Goal: Task Accomplishment & Management: Manage account settings

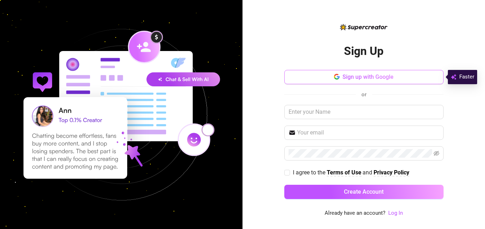
click at [353, 78] on span "Sign up with Google" at bounding box center [367, 77] width 51 height 7
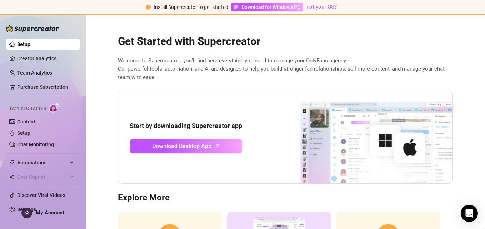
click at [361, 207] on div "Get Started with Supercreator Welcome to Supercreator - you’ll find here everyt…" at bounding box center [285, 157] width 346 height 262
click at [43, 60] on link "Creator Analytics" at bounding box center [45, 58] width 57 height 11
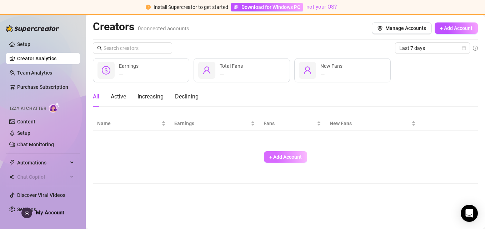
click at [286, 157] on span "+ Add Account" at bounding box center [285, 157] width 32 height 6
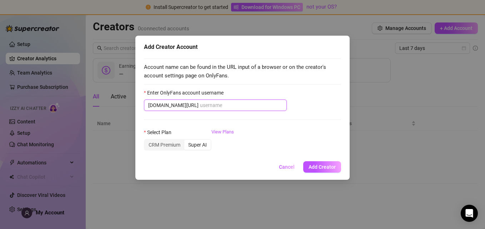
click at [246, 104] on input "Enter OnlyFans account username" at bounding box center [241, 105] width 82 height 8
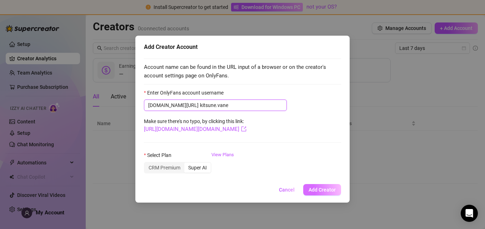
type input "kitsune.vane"
click at [328, 191] on span "Add Creator" at bounding box center [321, 190] width 27 height 6
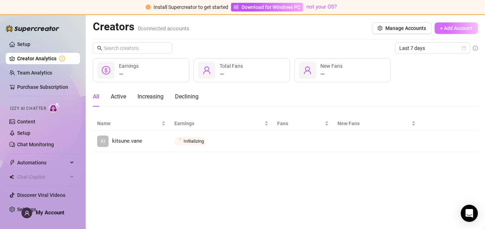
click at [454, 30] on span "+ Add Account" at bounding box center [456, 28] width 32 height 6
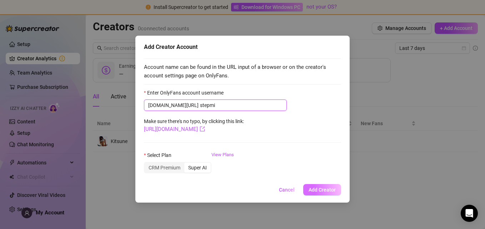
type input "stepmi"
click at [320, 191] on span "Add Creator" at bounding box center [321, 190] width 27 height 6
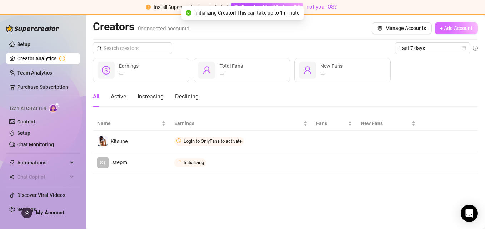
click at [447, 29] on span "+ Add Account" at bounding box center [456, 28] width 32 height 6
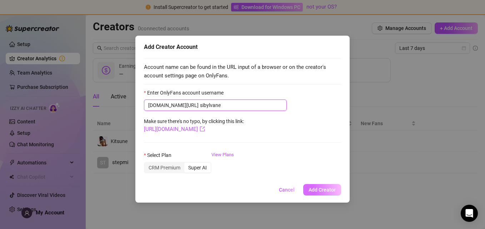
type input "sibylvane"
click at [330, 189] on span "Add Creator" at bounding box center [321, 190] width 27 height 6
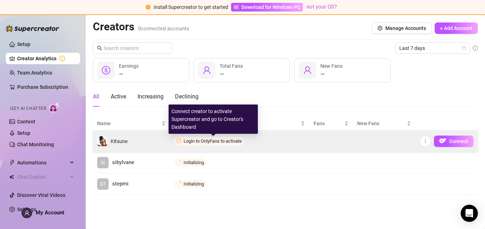
click at [201, 141] on span "Login to OnlyFans to activate" at bounding box center [212, 140] width 58 height 5
click at [213, 139] on span "Login to OnlyFans to activate" at bounding box center [212, 140] width 58 height 5
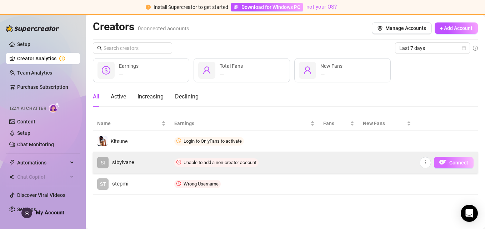
click at [456, 162] on span "Connect" at bounding box center [458, 163] width 19 height 6
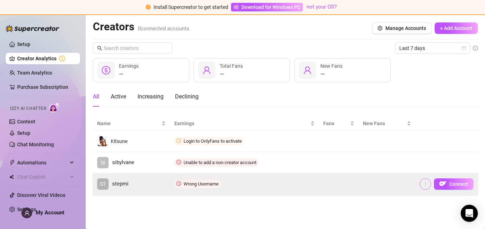
click at [423, 184] on icon "more" at bounding box center [424, 183] width 5 height 5
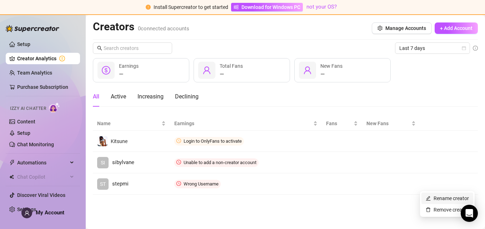
click at [435, 198] on link "Rename creator" at bounding box center [446, 199] width 43 height 6
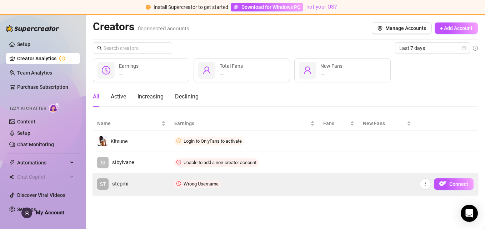
click at [400, 182] on td at bounding box center [386, 183] width 57 height 21
click at [428, 183] on button "button" at bounding box center [424, 183] width 11 height 11
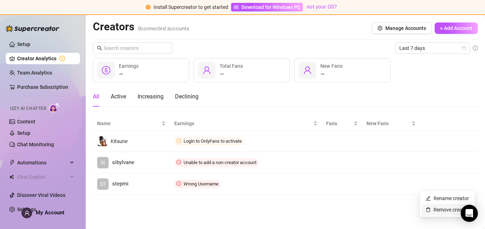
click at [437, 209] on link "Remove creator" at bounding box center [446, 210] width 43 height 6
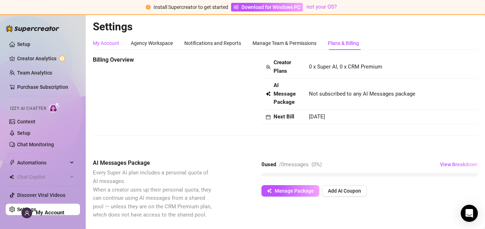
click at [107, 46] on div "My Account" at bounding box center [106, 43] width 26 height 8
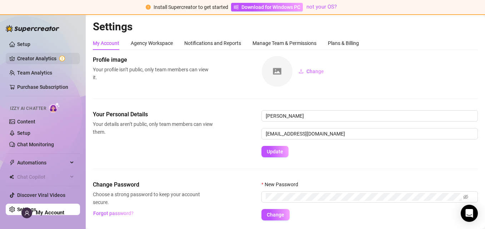
click at [51, 59] on link "Creator Analytics" at bounding box center [45, 58] width 57 height 11
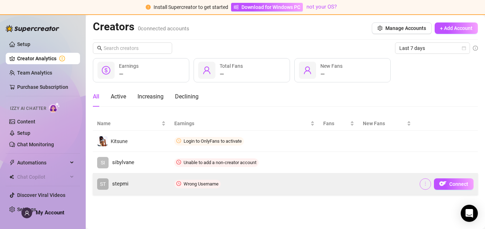
click at [424, 185] on icon "more" at bounding box center [424, 183] width 5 height 5
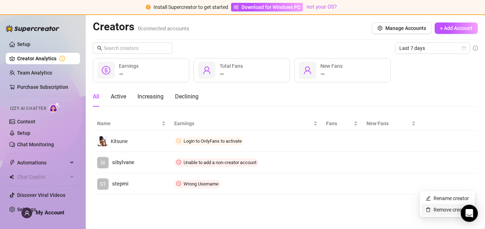
click at [436, 211] on link "Remove creator" at bounding box center [446, 210] width 43 height 6
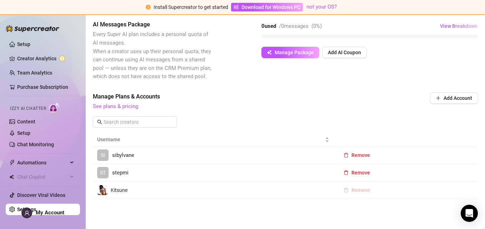
scroll to position [138, 0]
click at [364, 192] on span "Remove" at bounding box center [360, 190] width 19 height 6
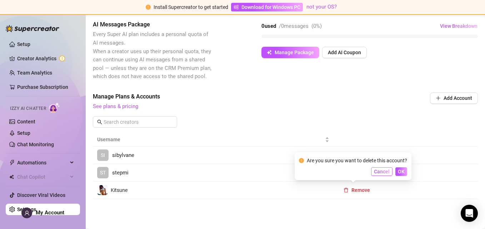
click at [374, 171] on span "Cancel" at bounding box center [382, 172] width 16 height 6
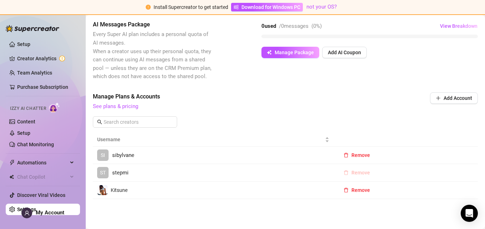
click at [351, 173] on span "Remove" at bounding box center [360, 173] width 19 height 6
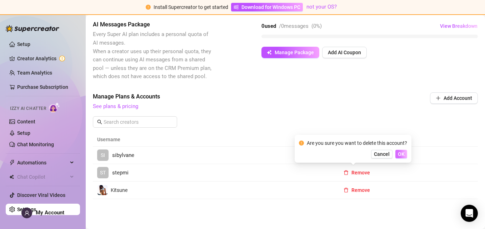
click at [406, 156] on button "OK" at bounding box center [401, 154] width 12 height 9
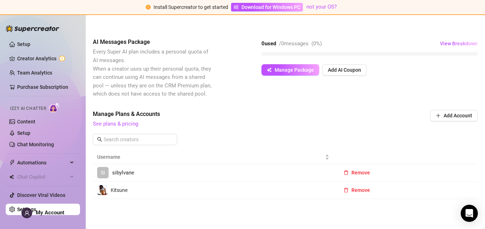
scroll to position [121, 0]
click at [355, 173] on span "Remove" at bounding box center [360, 173] width 19 height 6
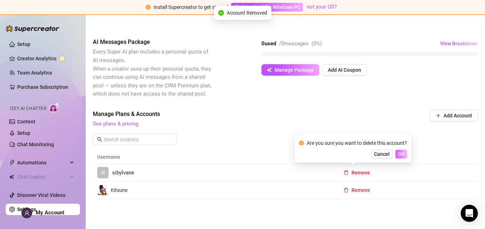
click at [401, 150] on button "OK" at bounding box center [401, 154] width 12 height 9
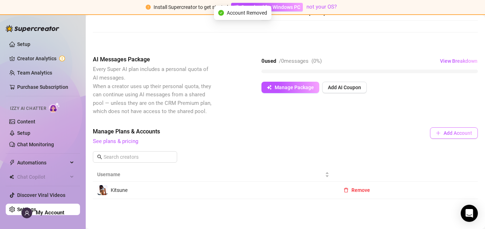
click at [445, 133] on span "Add Account" at bounding box center [457, 133] width 29 height 6
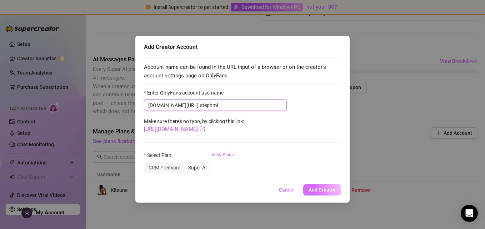
type input "stephmi"
click at [332, 192] on span "Add Creator" at bounding box center [321, 190] width 27 height 6
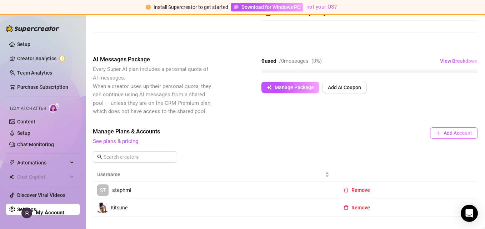
click at [445, 133] on span "Add Account" at bounding box center [457, 133] width 29 height 6
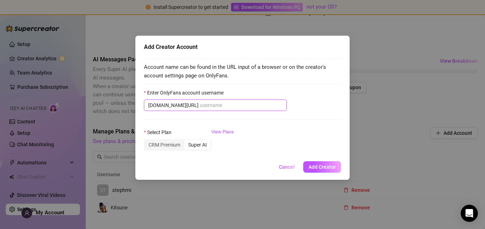
click at [228, 108] on input "Enter OnlyFans account username" at bounding box center [241, 105] width 82 height 8
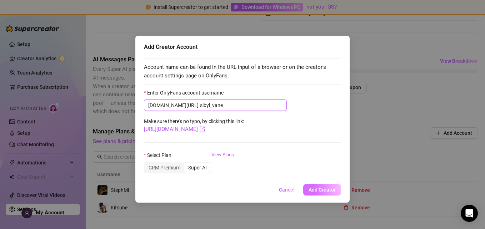
type input "sibyl_vane"
click at [329, 192] on span "Add Creator" at bounding box center [321, 190] width 27 height 6
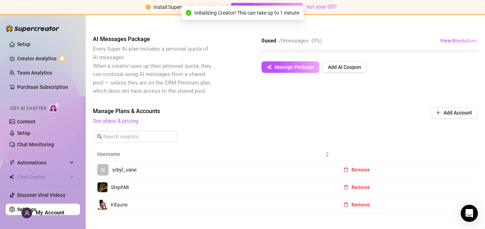
scroll to position [138, 0]
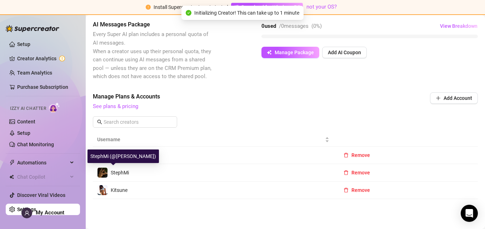
click at [103, 173] on img at bounding box center [102, 173] width 10 height 10
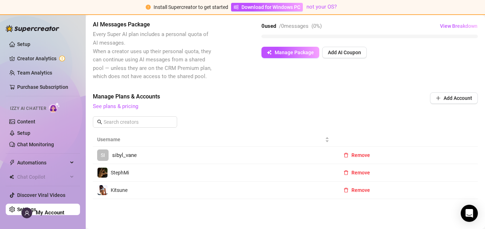
click at [472, 156] on td "Remove" at bounding box center [405, 155] width 144 height 17
click at [44, 54] on link "Creator Analytics" at bounding box center [45, 58] width 57 height 11
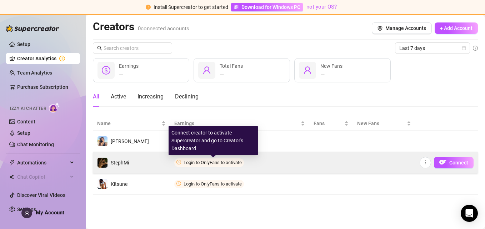
click at [197, 163] on span "Login to OnlyFans to activate" at bounding box center [212, 162] width 58 height 5
click at [225, 163] on span "Login to OnlyFans to activate" at bounding box center [212, 162] width 58 height 5
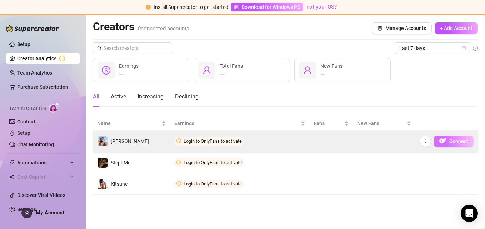
click at [457, 142] on span "Connect" at bounding box center [458, 141] width 19 height 6
click at [455, 141] on span "Connect" at bounding box center [458, 141] width 19 height 6
click at [455, 143] on span "Connect" at bounding box center [458, 141] width 19 height 6
click at [218, 143] on span "Login to OnlyFans to activate" at bounding box center [212, 140] width 58 height 5
click at [453, 142] on span "Connect" at bounding box center [458, 141] width 19 height 6
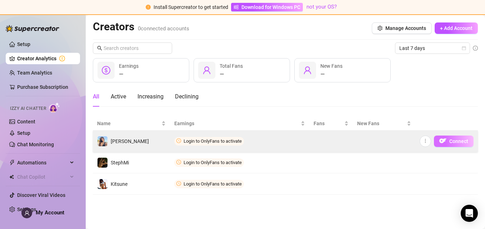
click at [453, 141] on span "Connect" at bounding box center [458, 141] width 19 height 6
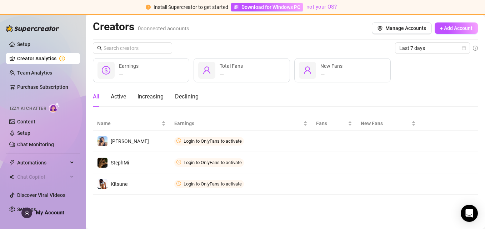
click at [262, 207] on main "Creators 0 connected accounts Manage Accounts + Add Account Last 7 days — Earni…" at bounding box center [285, 122] width 399 height 214
click at [463, 47] on icon "calendar" at bounding box center [464, 48] width 4 height 4
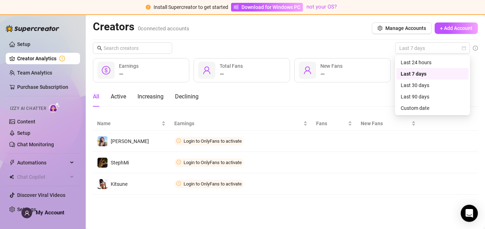
click at [318, 95] on div "All Active Increasing Declining" at bounding box center [285, 97] width 385 height 20
